Goal: Learn about a topic

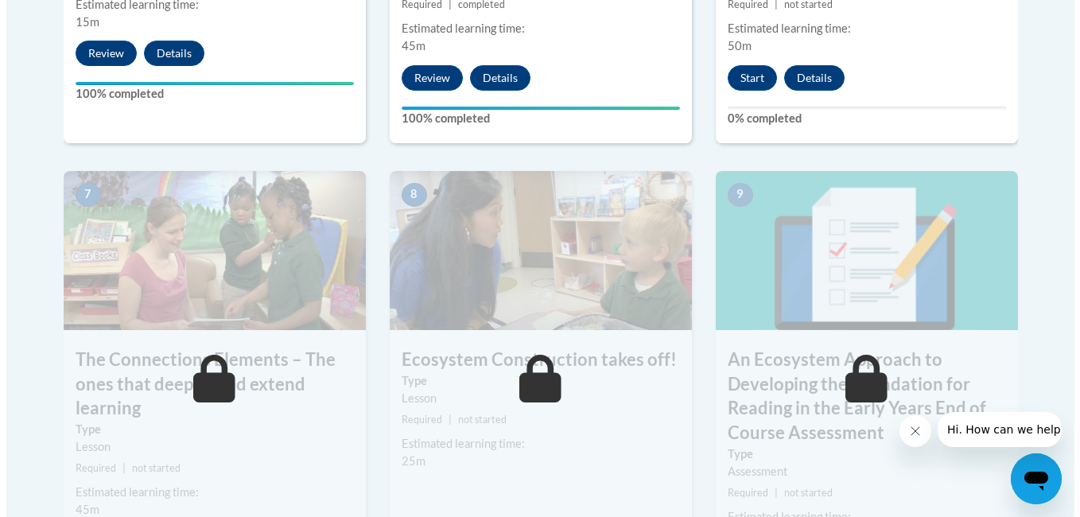
scroll to position [1290, 0]
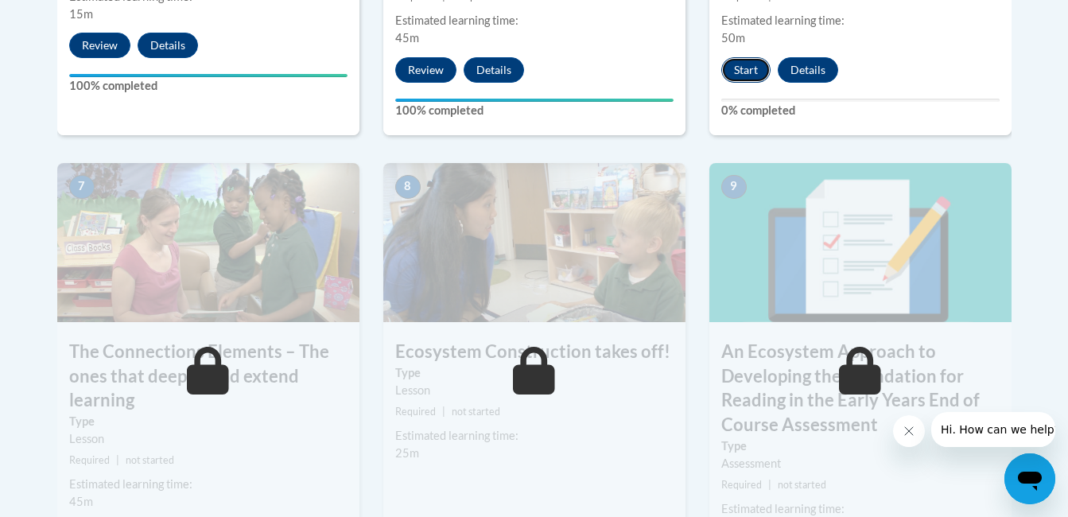
click at [741, 77] on button "Start" at bounding box center [745, 69] width 49 height 25
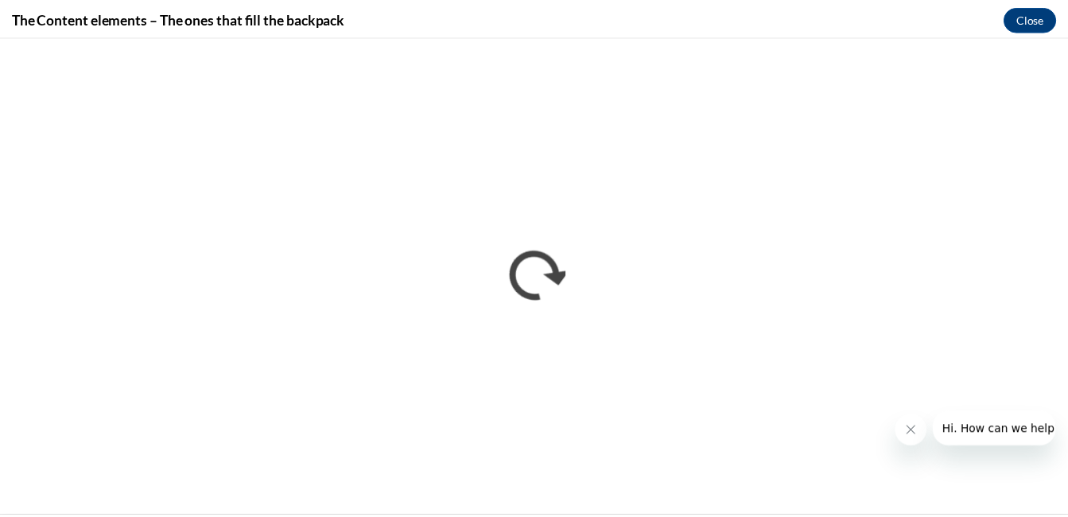
scroll to position [0, 0]
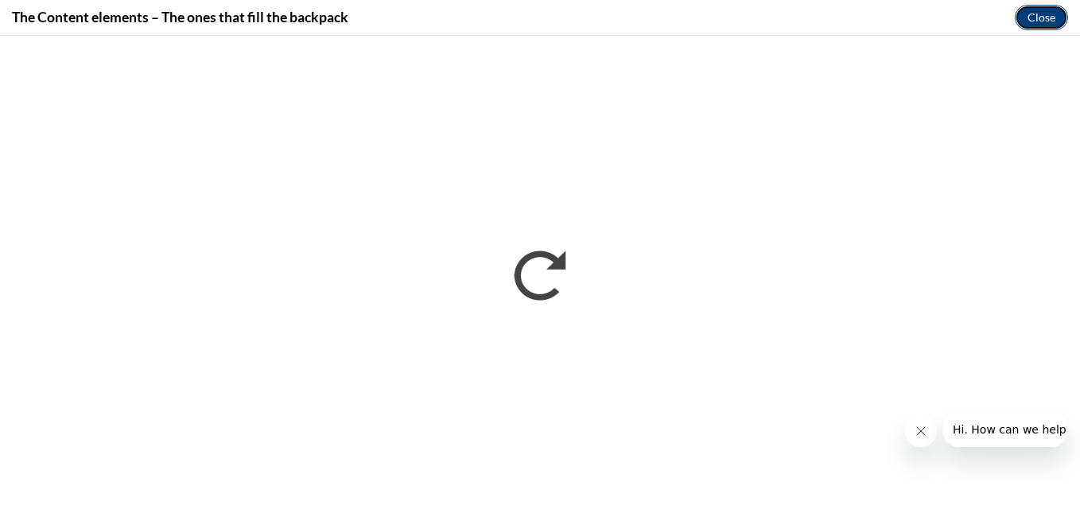
click at [1055, 22] on button "Close" at bounding box center [1041, 17] width 53 height 25
